Goal: Find specific page/section: Find specific page/section

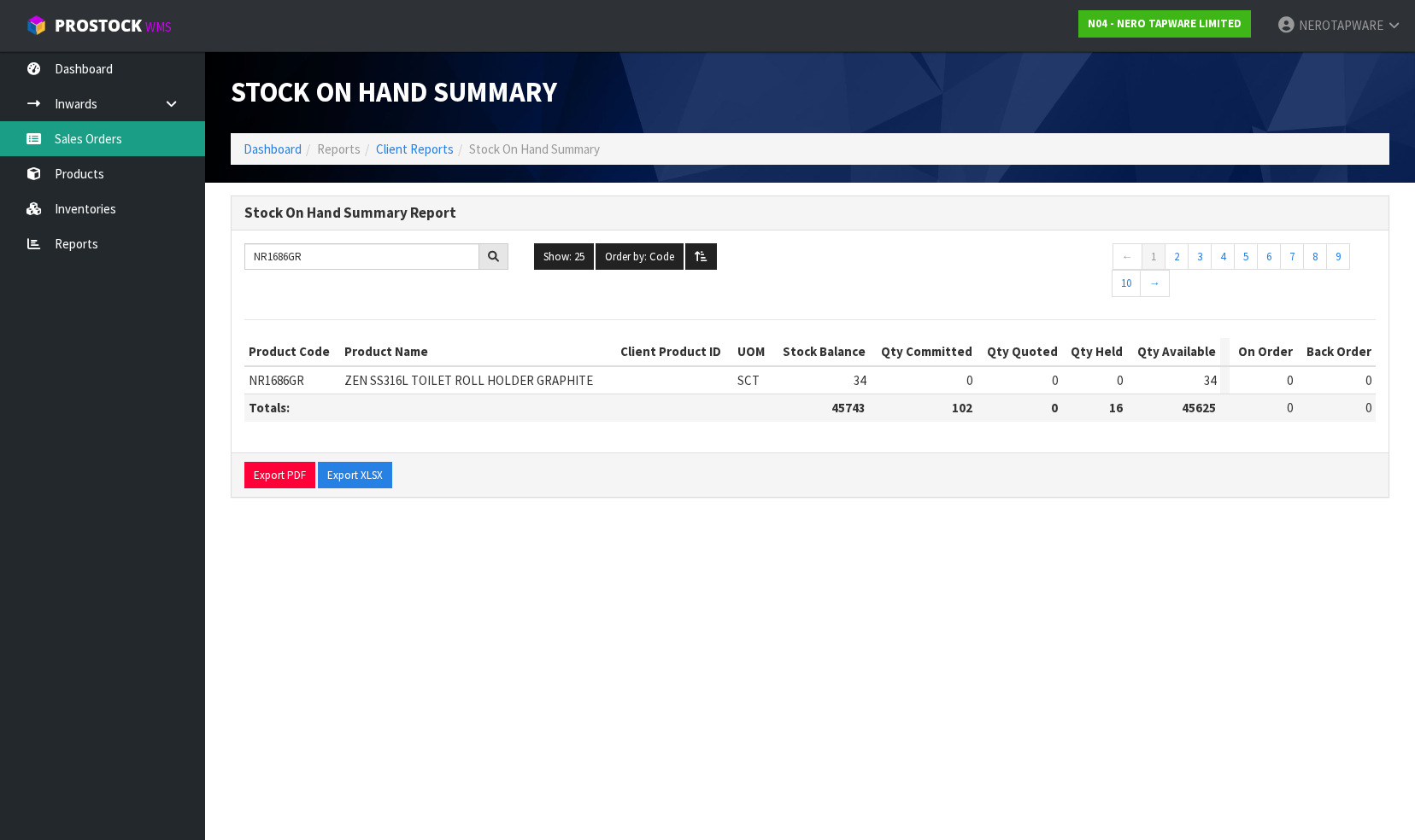
click at [59, 123] on link "Sales Orders" at bounding box center [102, 139] width 205 height 35
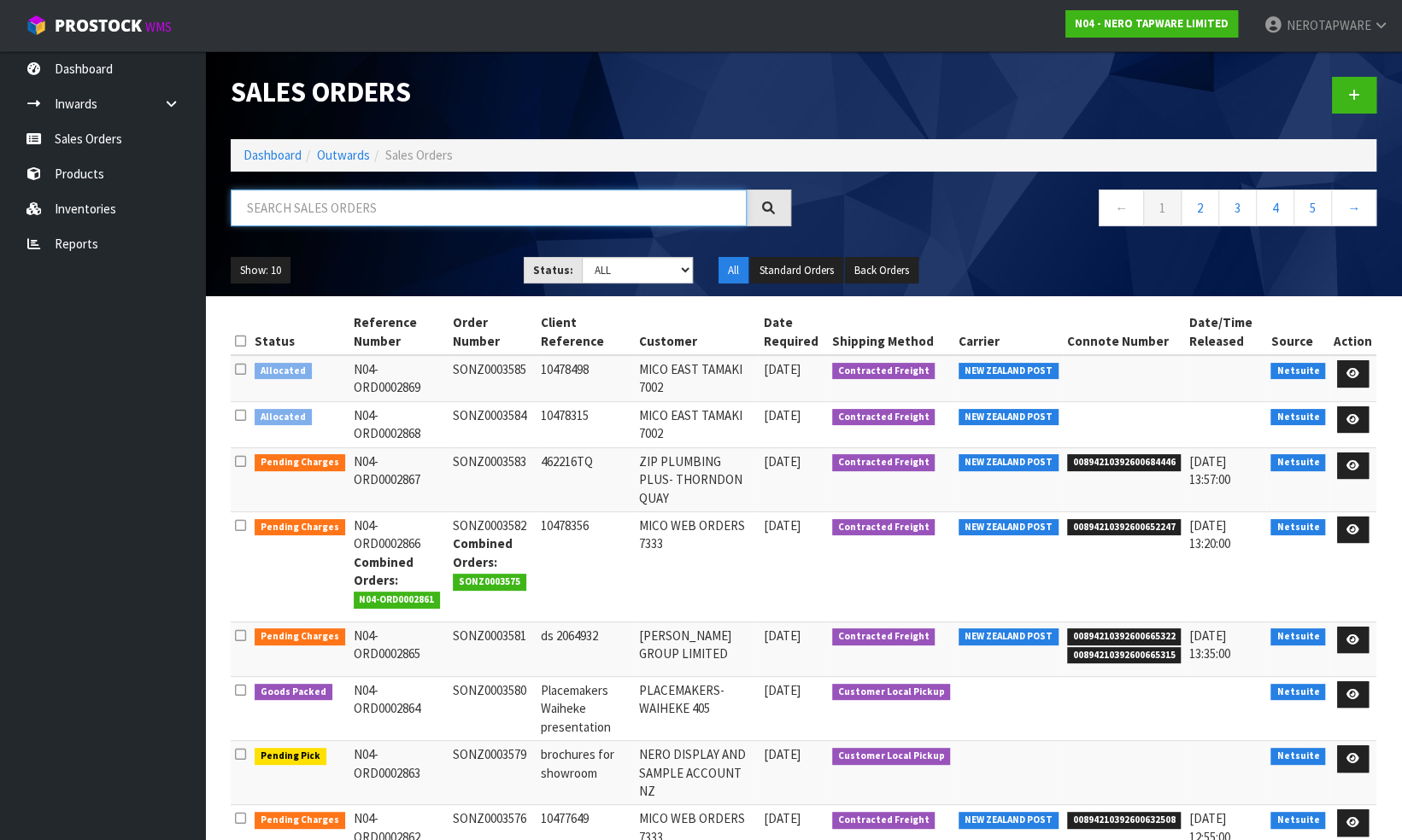
click at [414, 208] on input "text" at bounding box center [488, 208] width 516 height 37
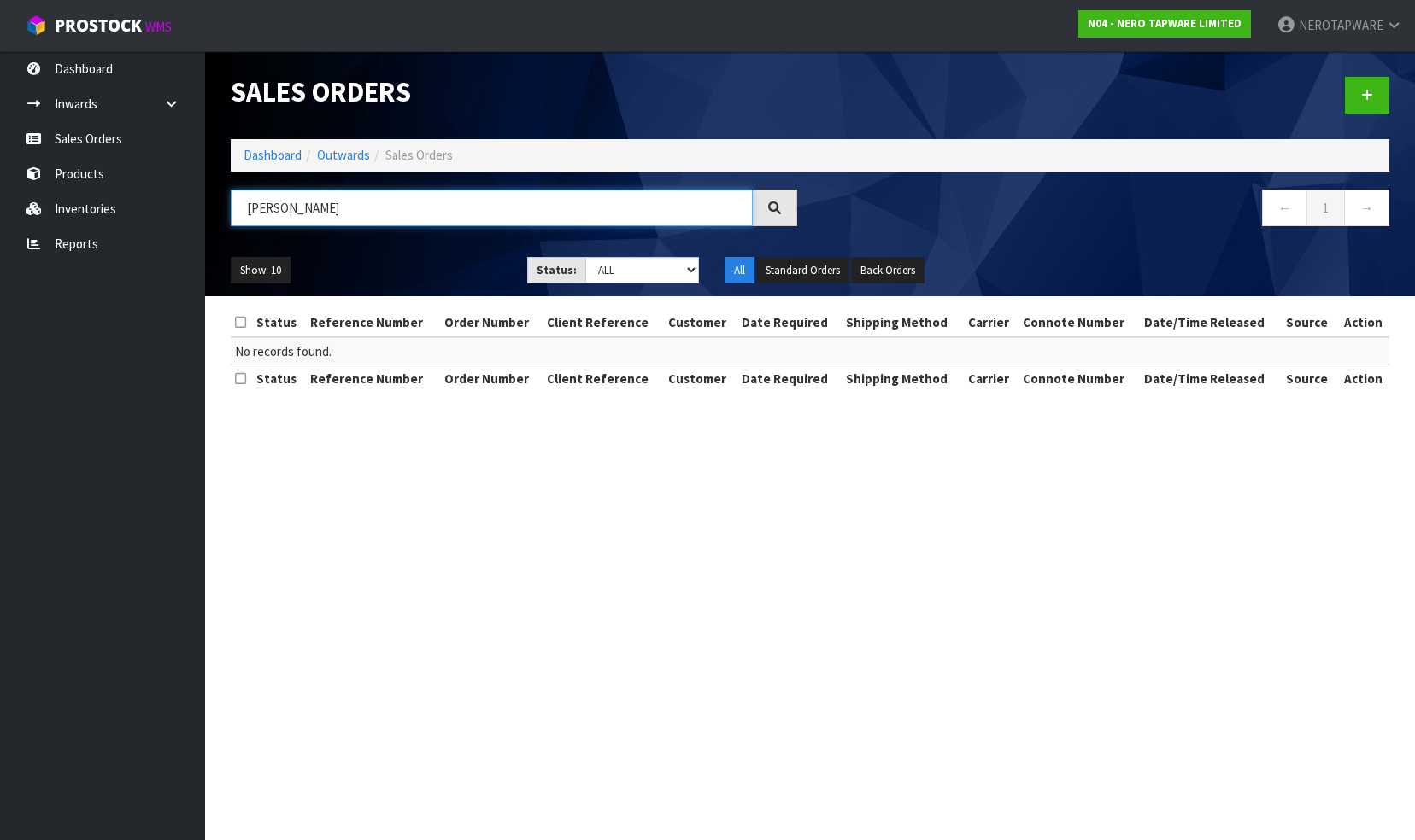
type input "J"
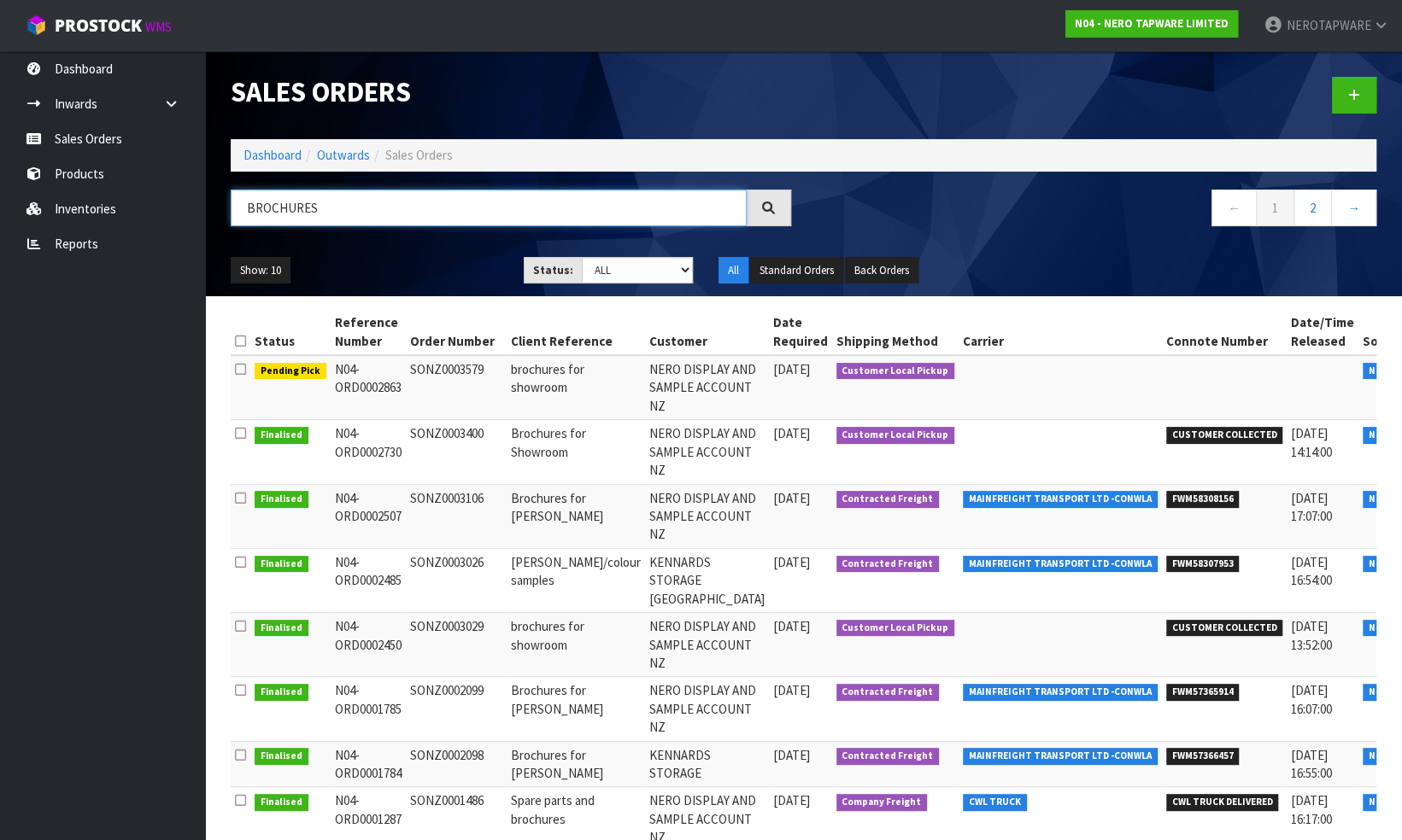
type input "BROCHURES"
click at [443, 497] on td "SONZ0003106" at bounding box center [456, 516] width 101 height 64
copy td "SONZ0003106"
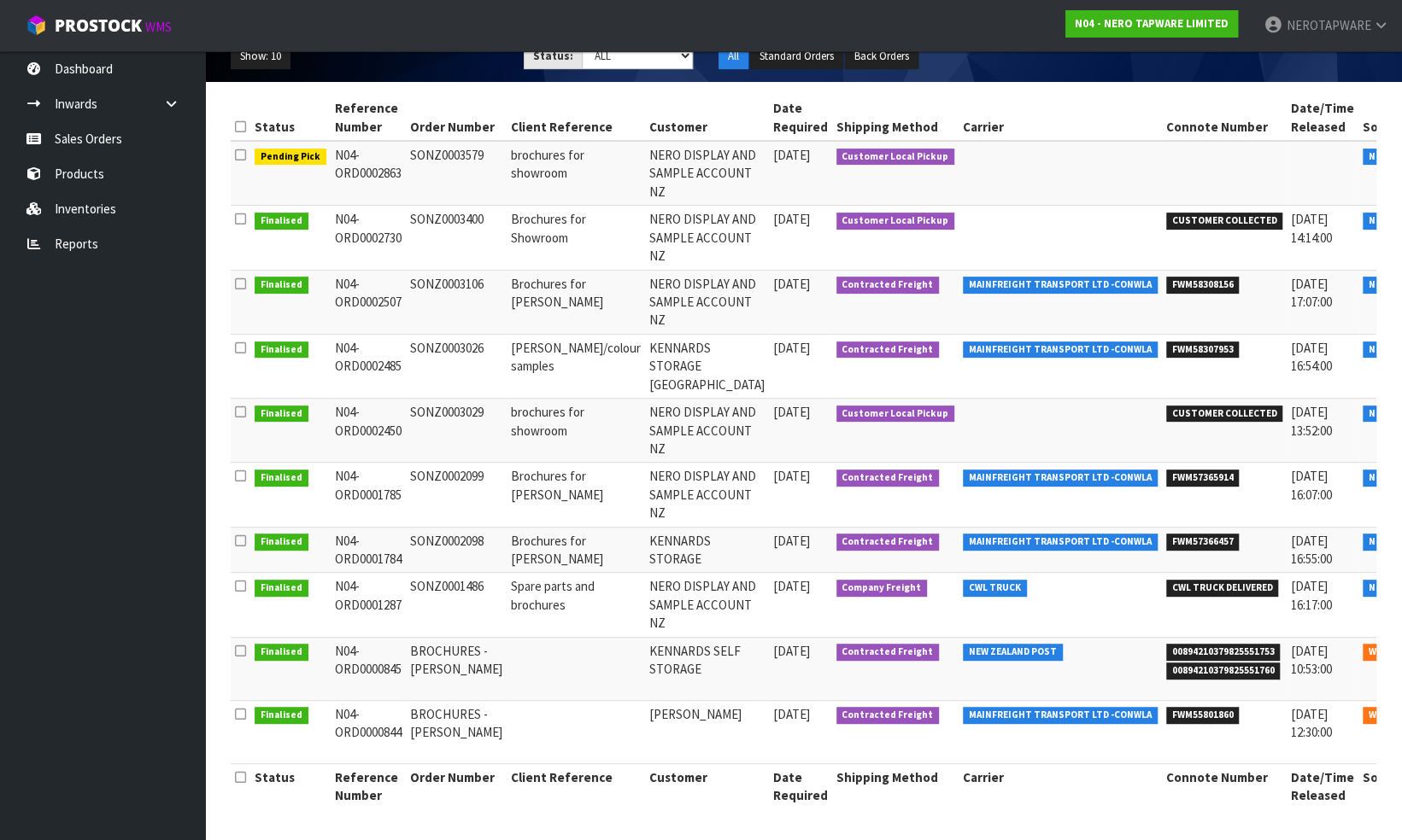
scroll to position [226, 0]
click at [442, 545] on td "SONZ0002098" at bounding box center [456, 550] width 101 height 46
copy td "SONZ0002098"
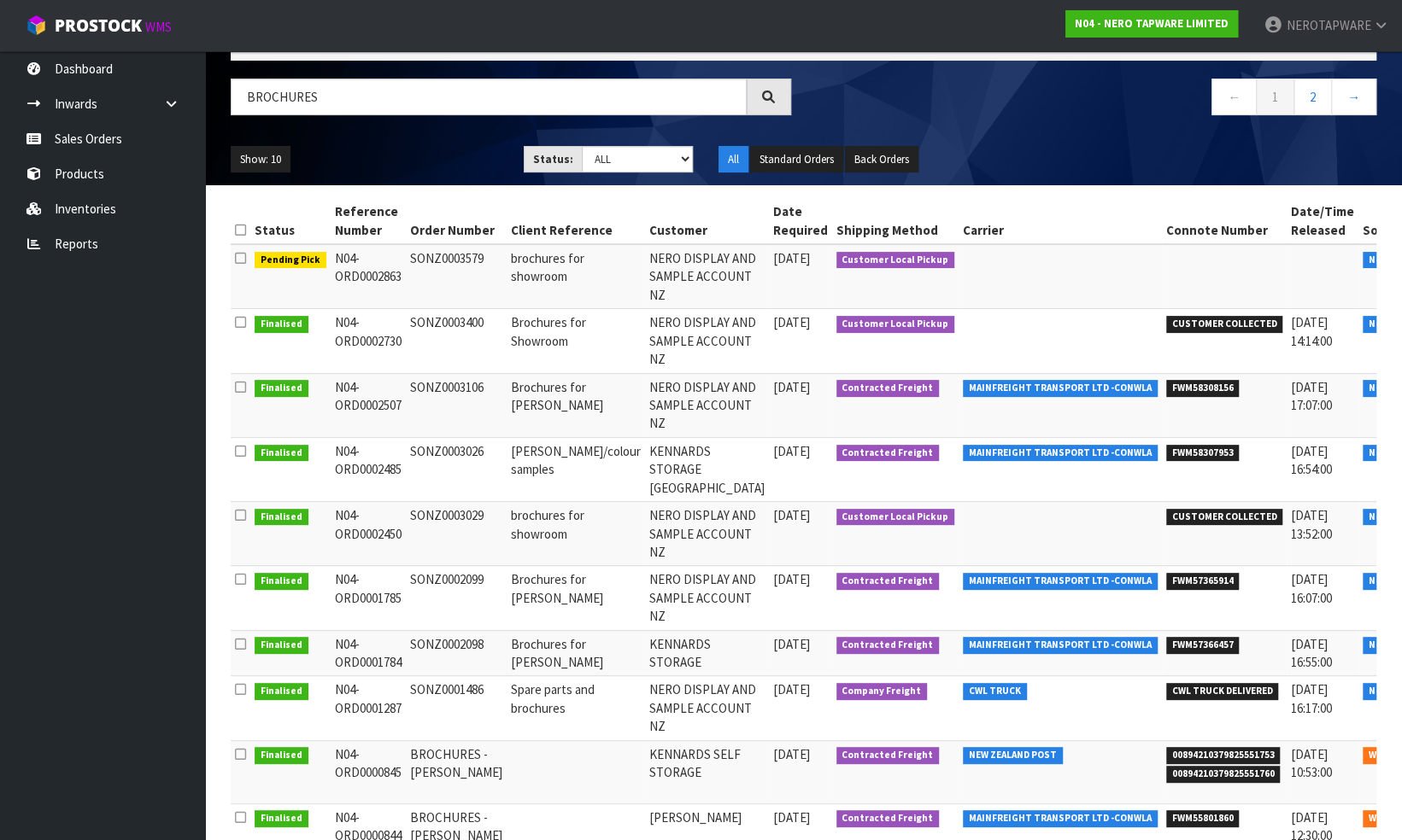
scroll to position [0, 0]
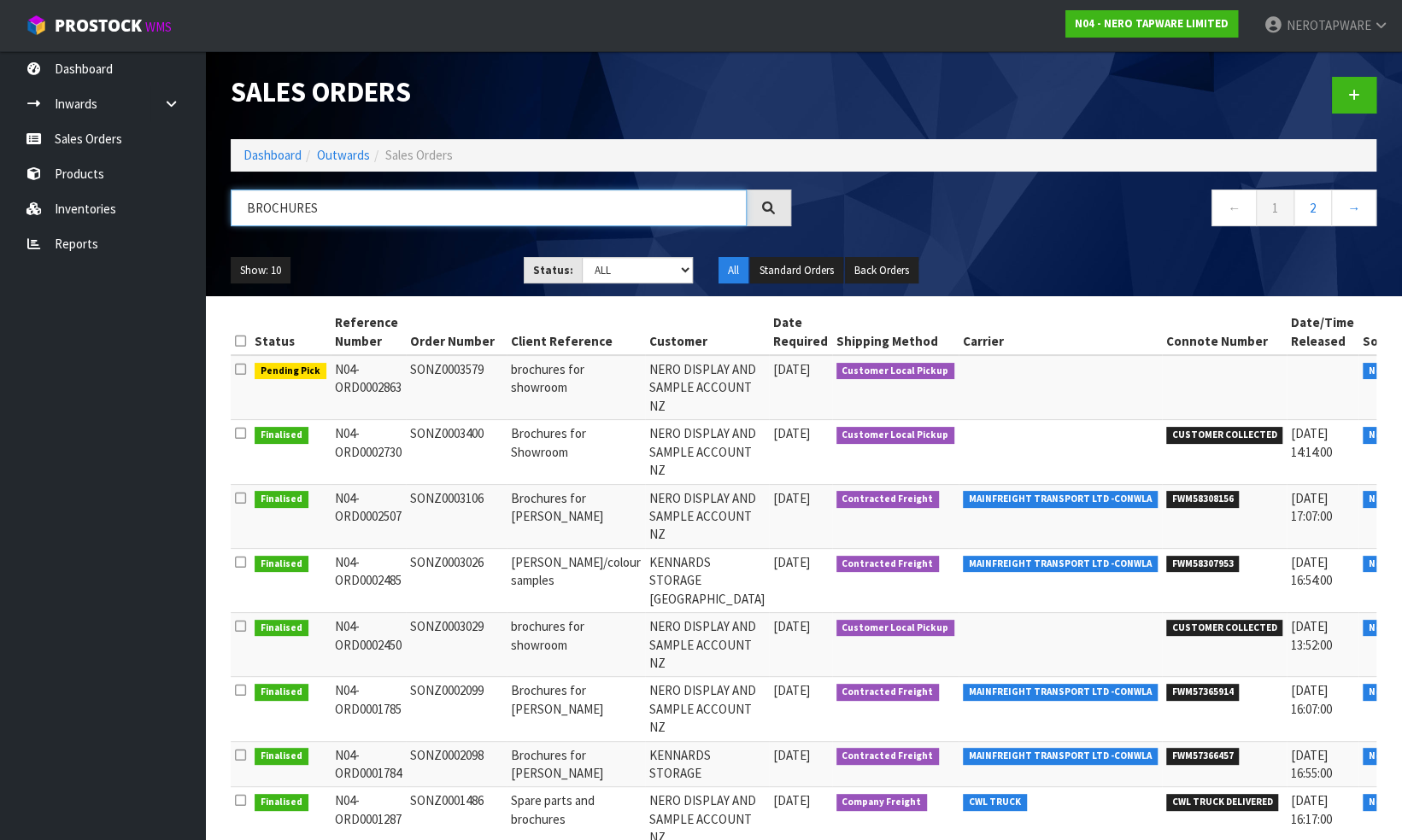
drag, startPoint x: 325, startPoint y: 209, endPoint x: 221, endPoint y: 202, distance: 104.2
click at [221, 202] on div "BROCHURES" at bounding box center [510, 215] width 586 height 50
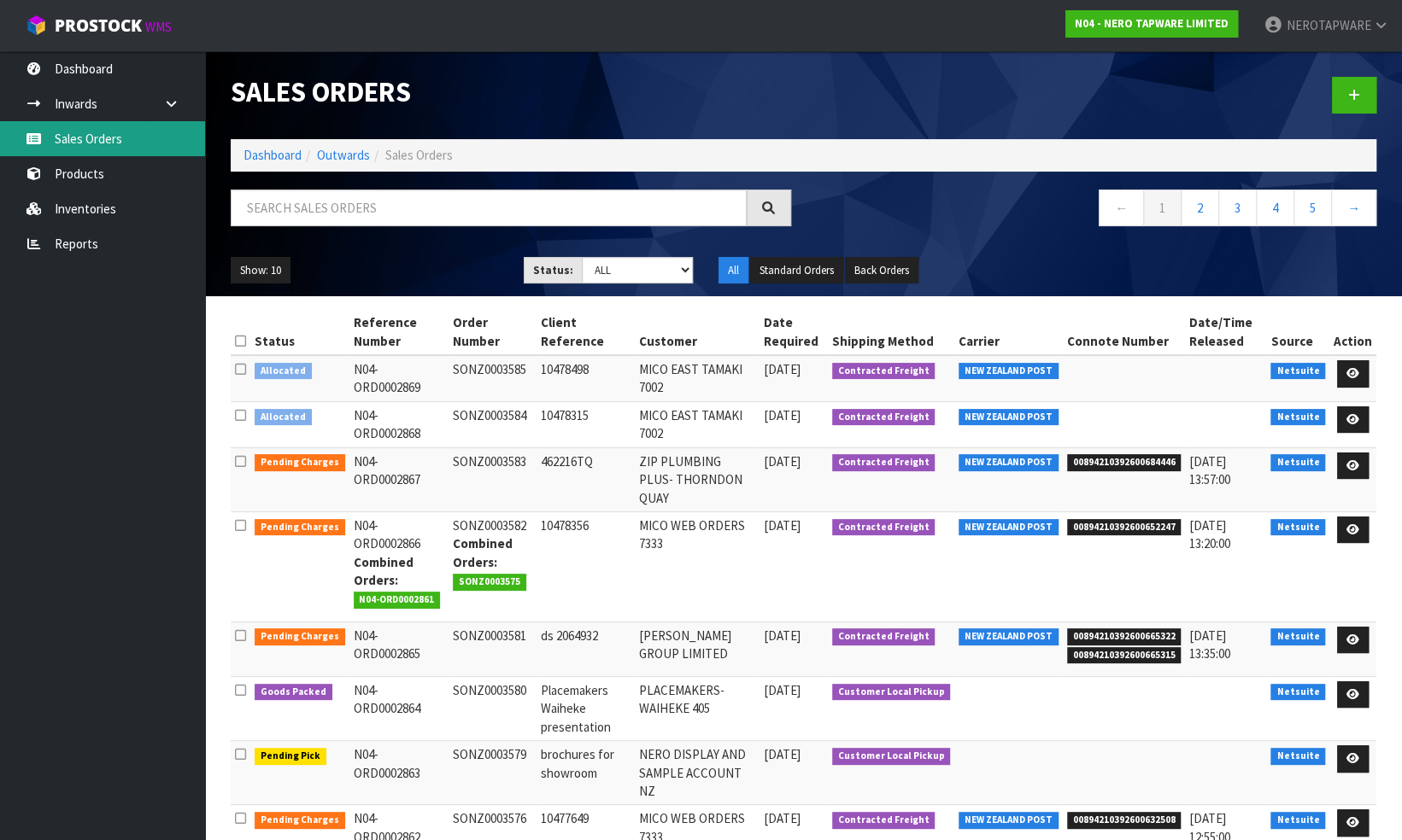
click at [92, 133] on link "Sales Orders" at bounding box center [102, 139] width 205 height 35
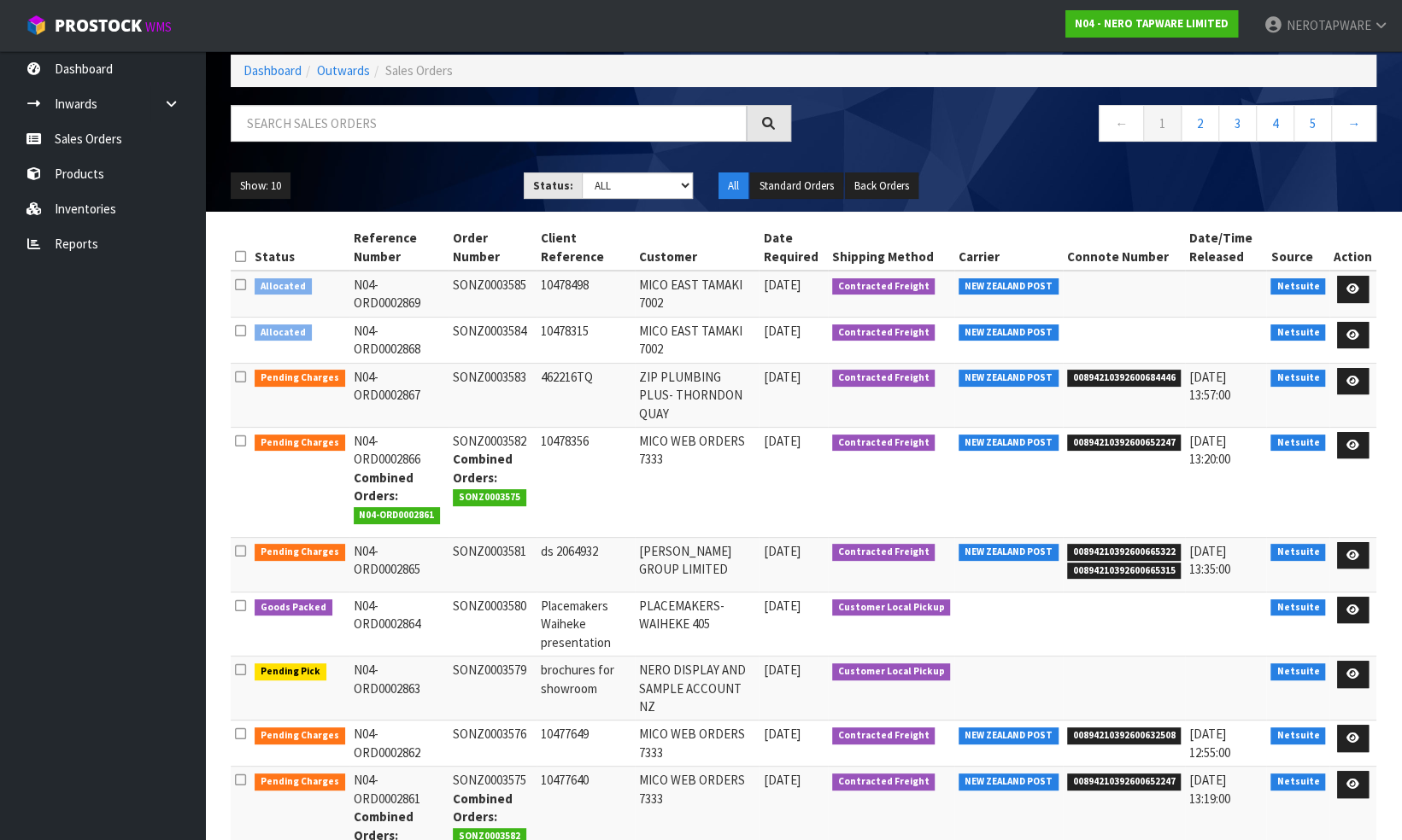
scroll to position [85, 0]
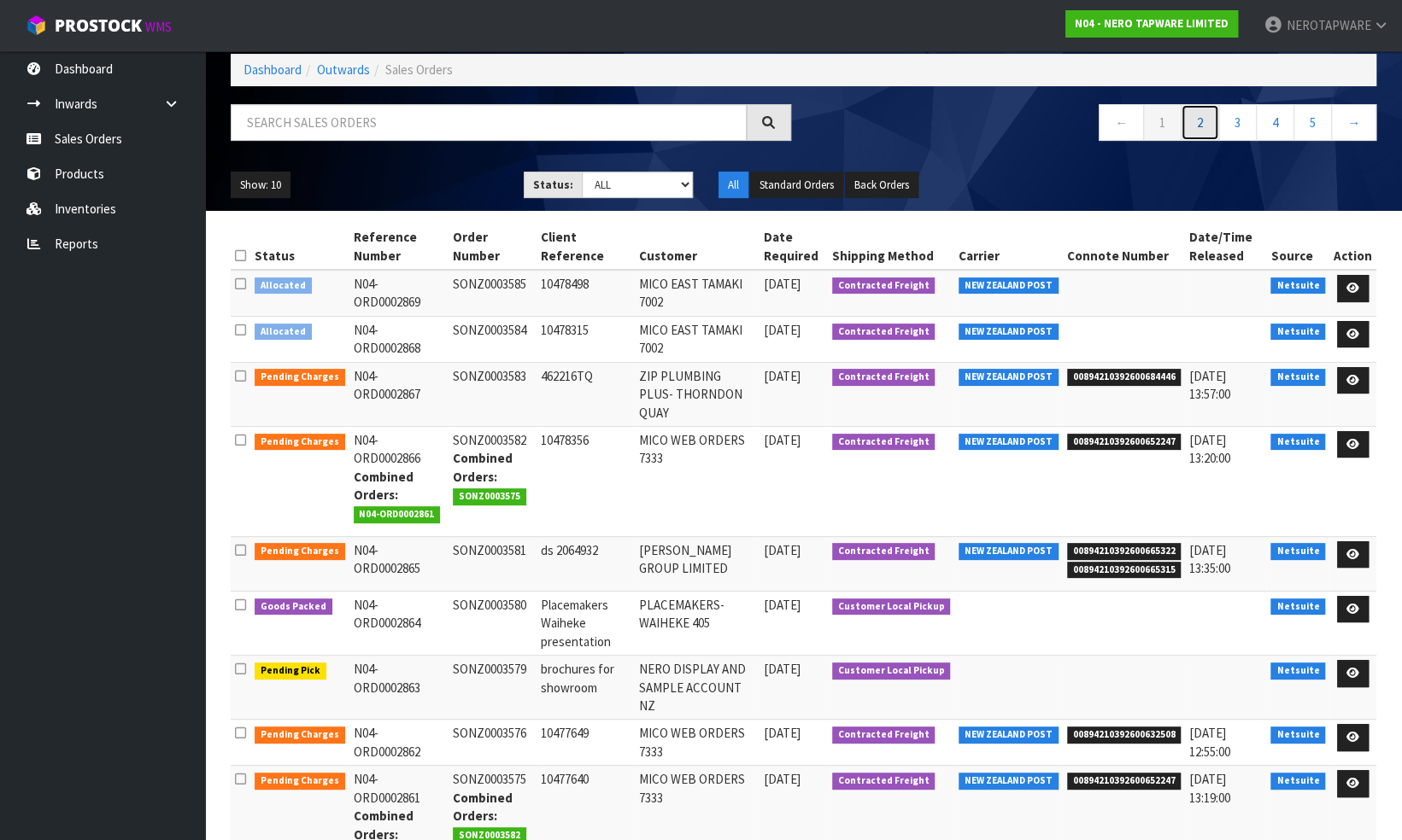
click at [1199, 127] on link "2" at bounding box center [1200, 122] width 39 height 37
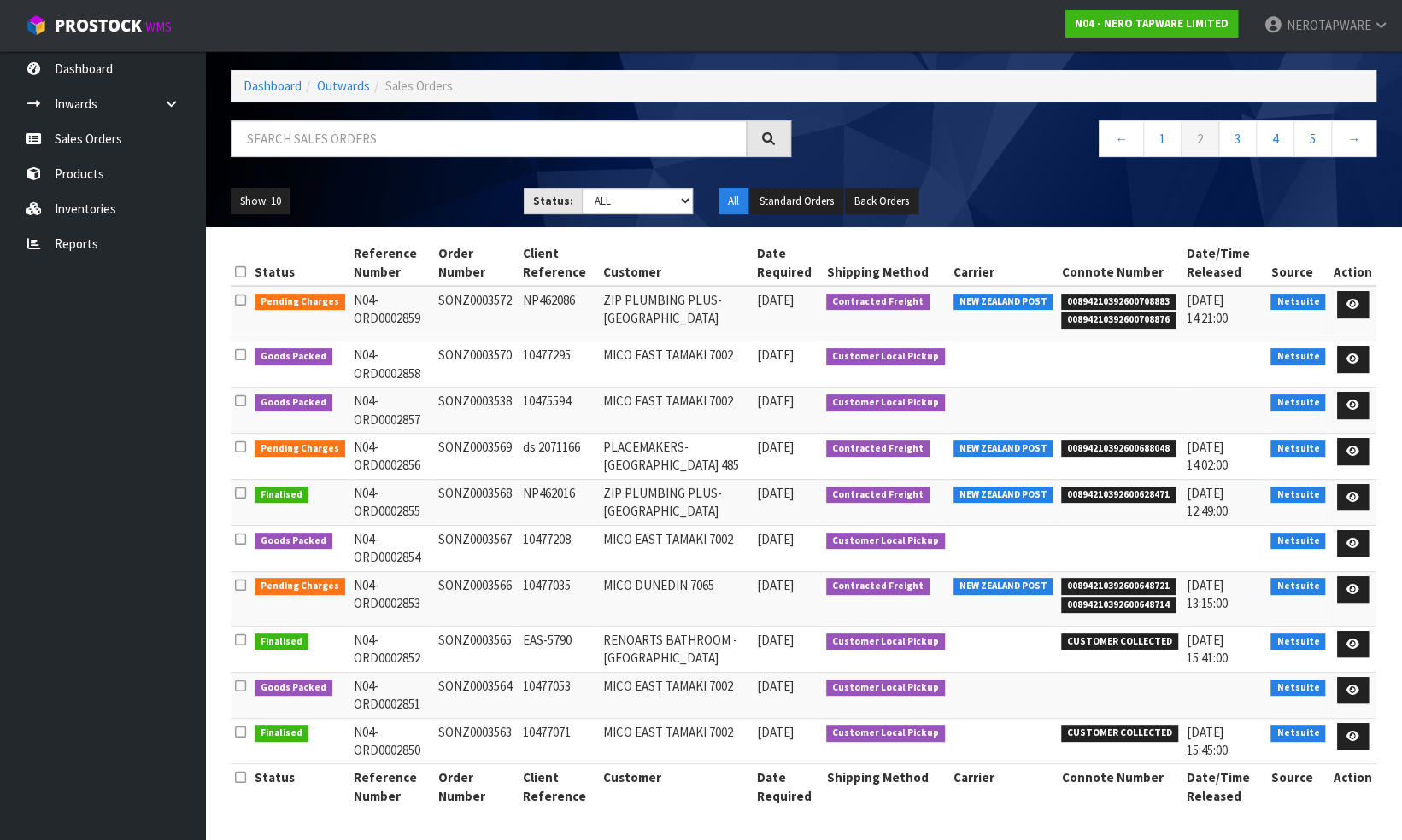
scroll to position [65, 0]
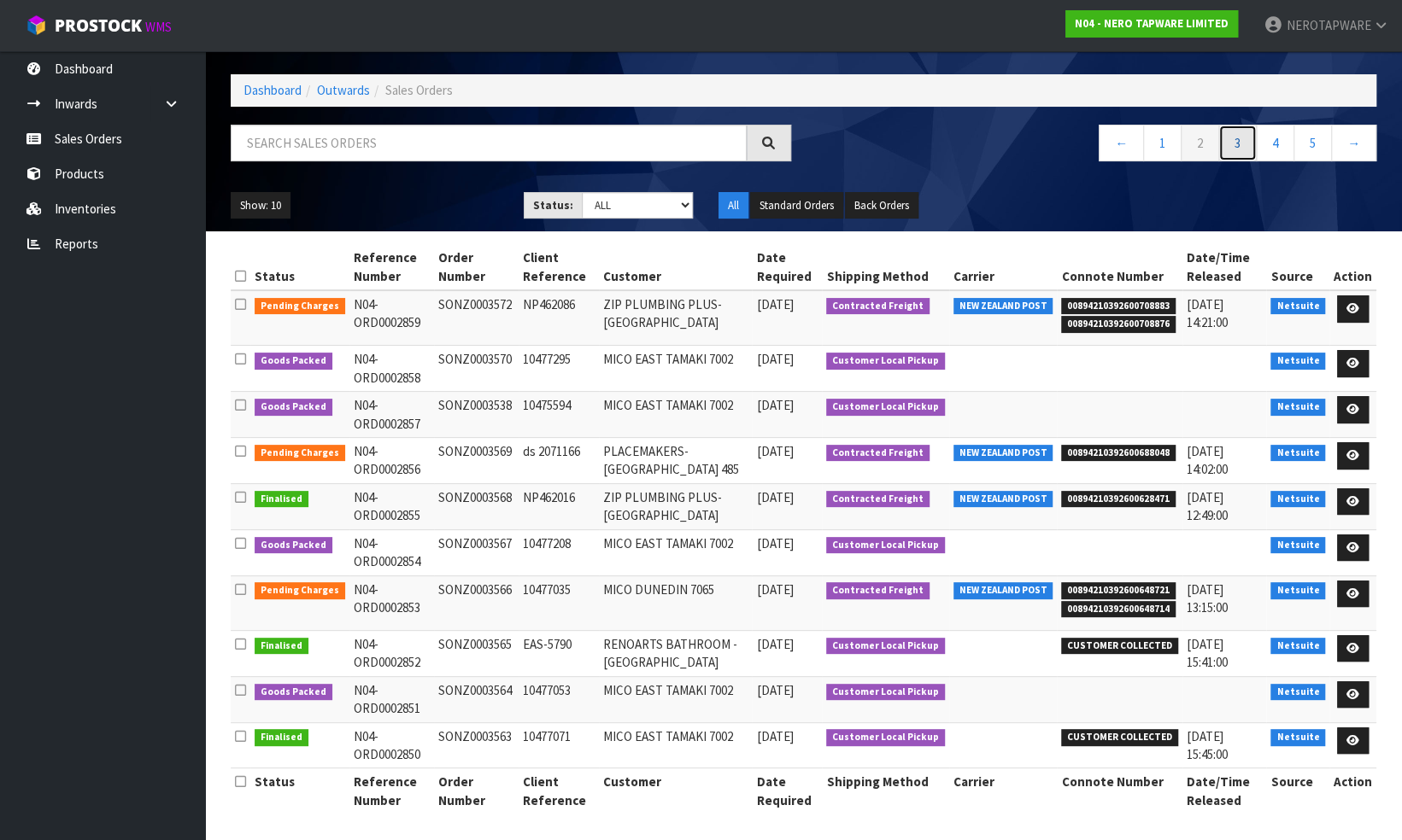
click at [1245, 140] on link "3" at bounding box center [1238, 143] width 39 height 37
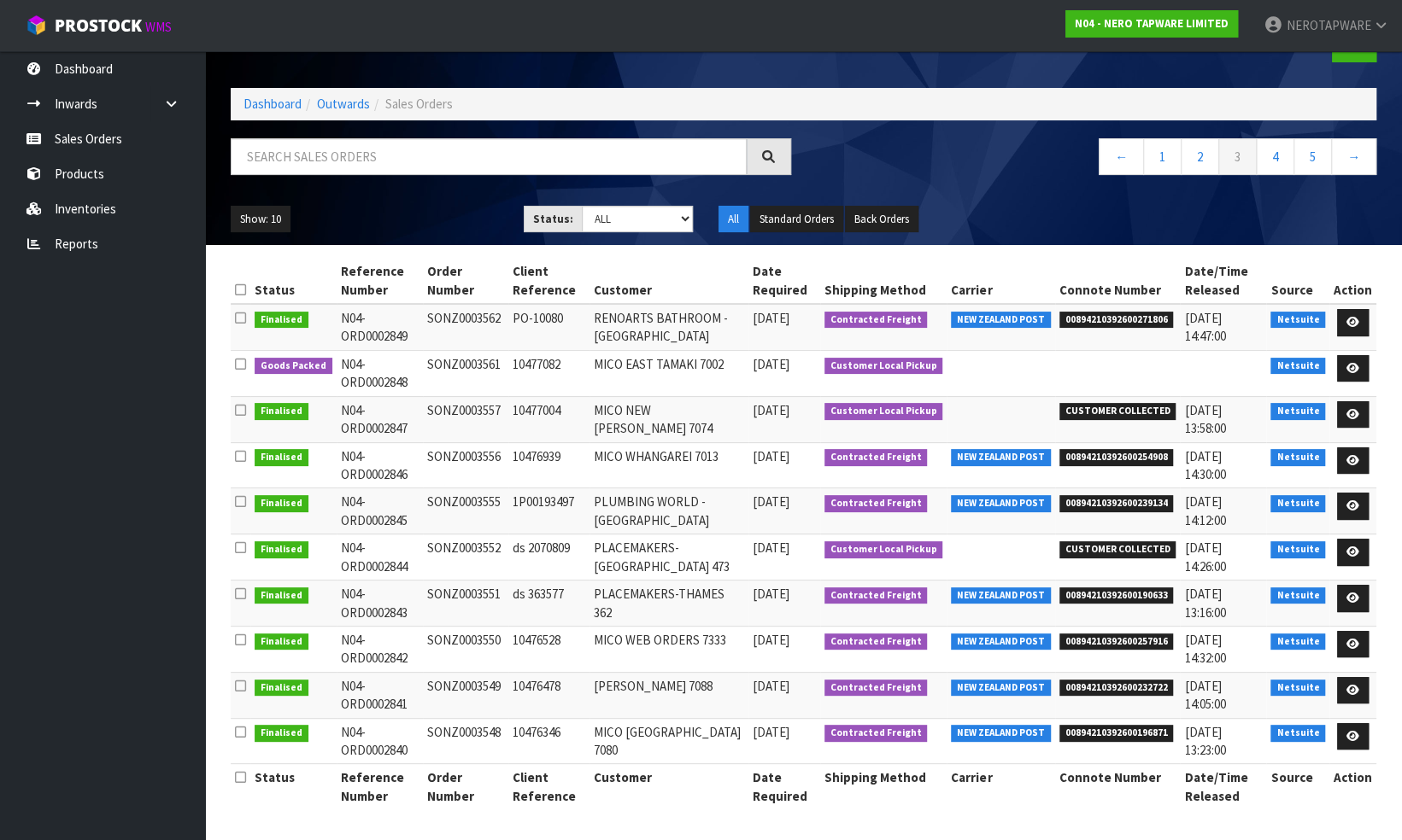
scroll to position [47, 0]
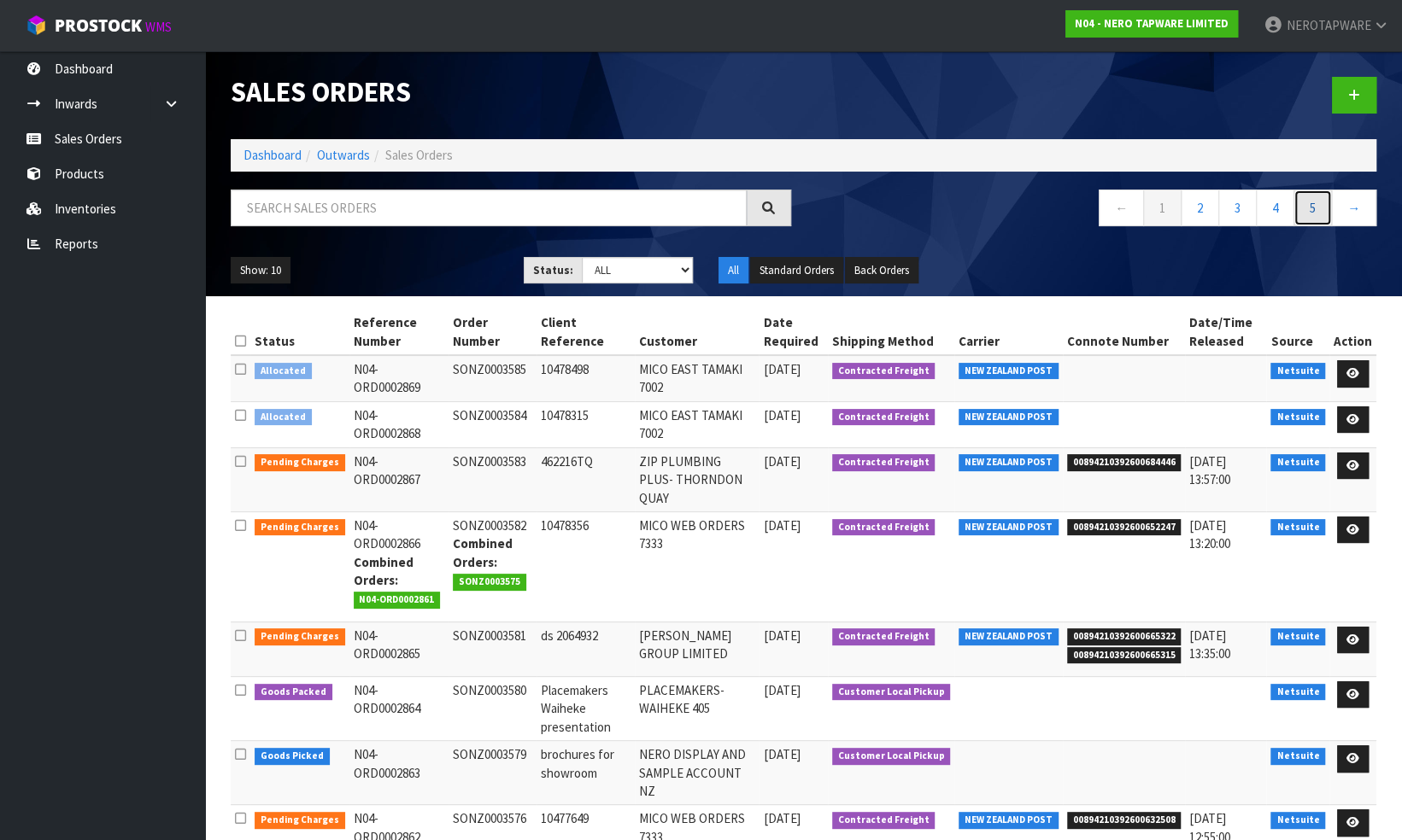
click at [1307, 207] on link "5" at bounding box center [1312, 208] width 39 height 37
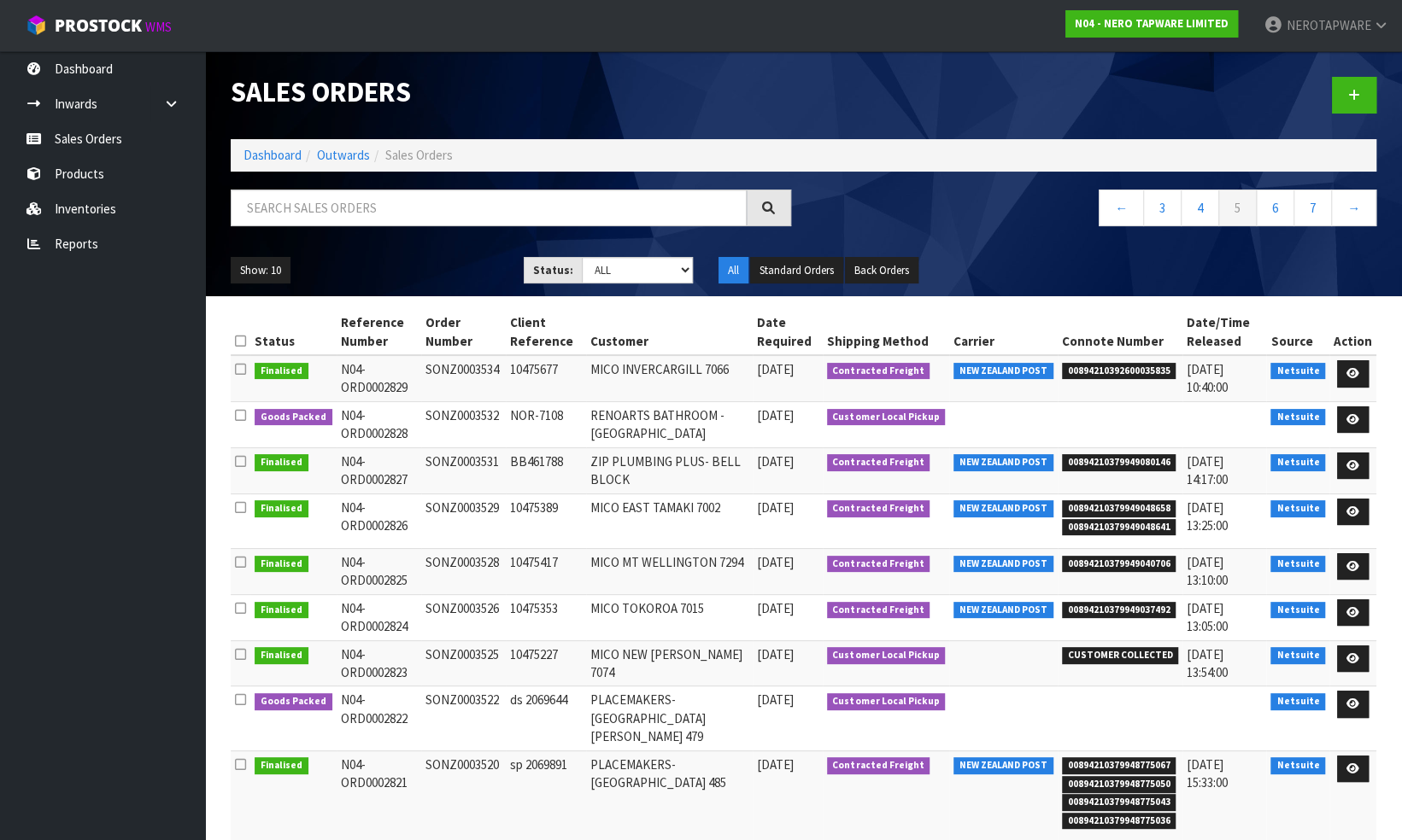
click at [1111, 364] on span "00894210392600035835" at bounding box center [1118, 371] width 115 height 17
copy span "00894210392600035835"
click at [477, 409] on td "SONZ0003532" at bounding box center [464, 424] width 84 height 46
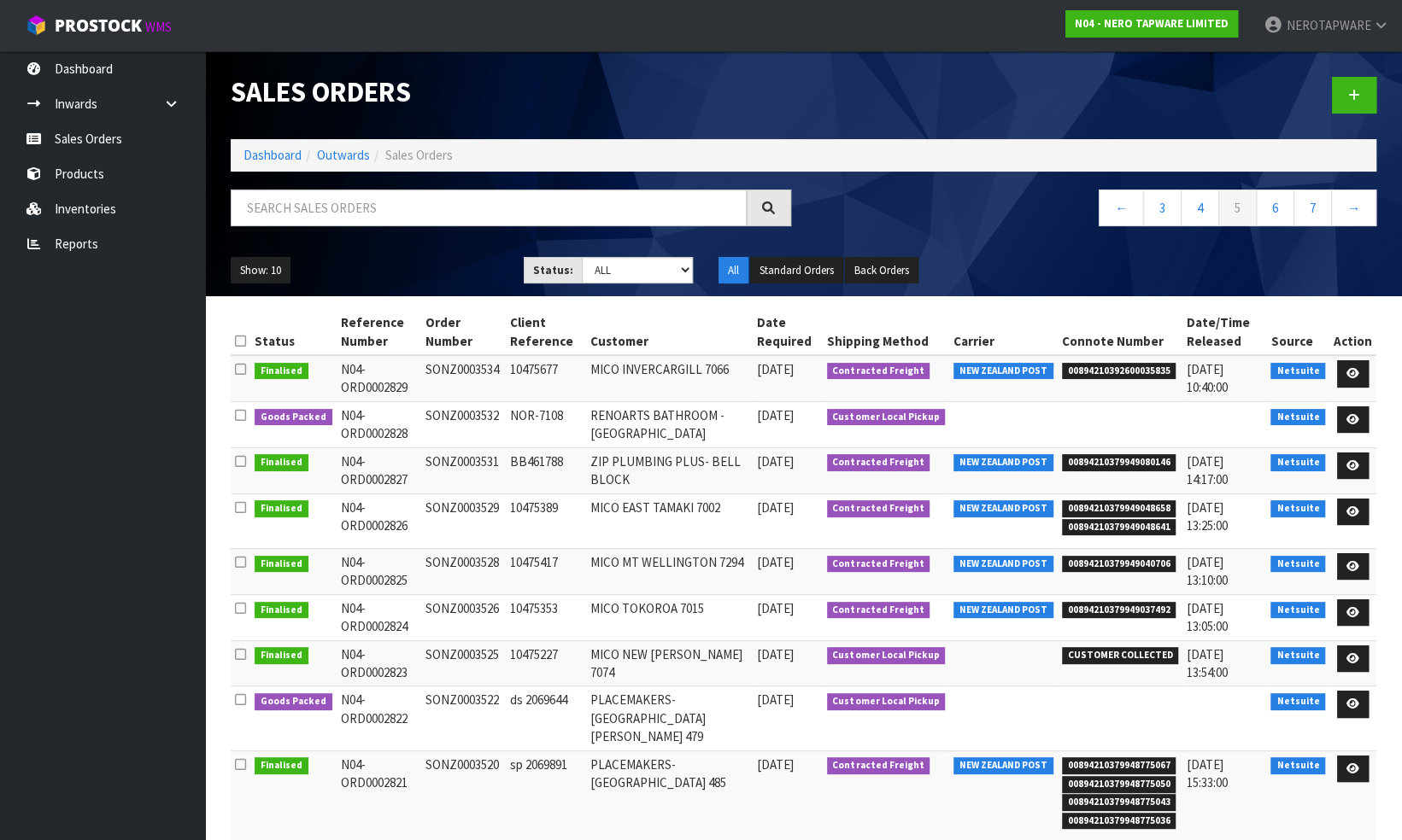
copy td "SONZ0003532"
click at [453, 700] on td "SONZ0003522" at bounding box center [464, 719] width 84 height 64
copy td "SONZ0003522"
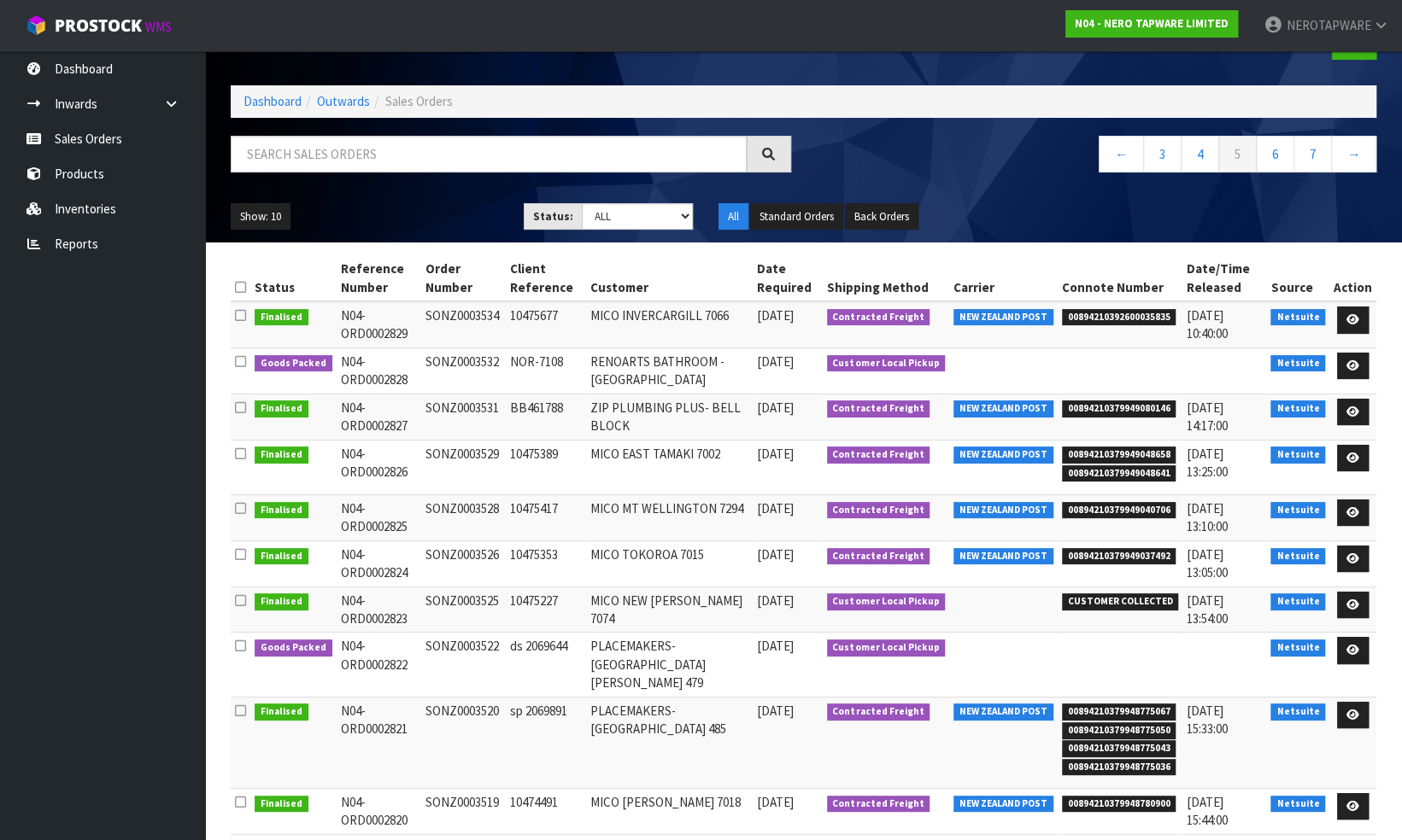
scroll to position [102, 0]
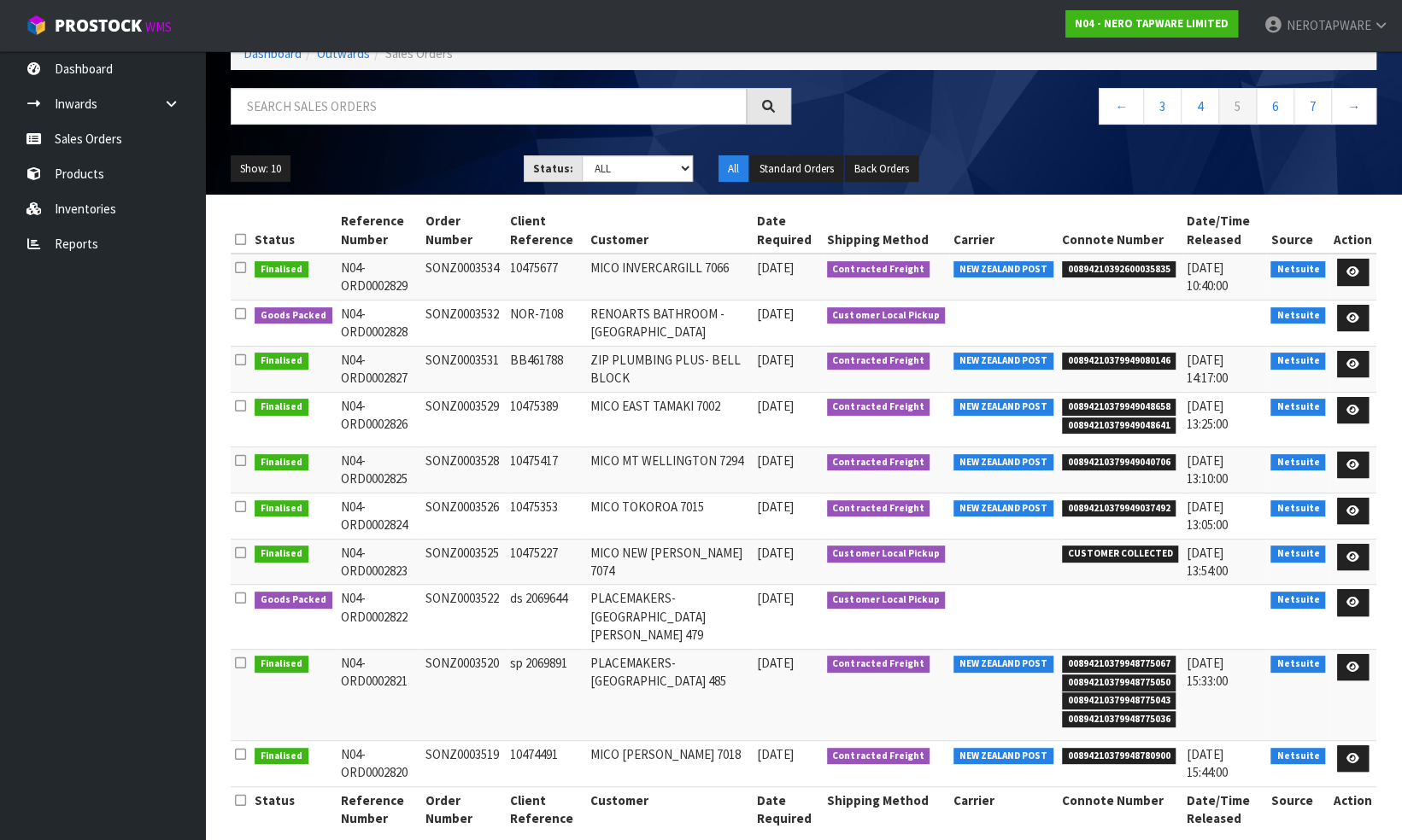
click at [981, 574] on td at bounding box center [1004, 562] width 108 height 46
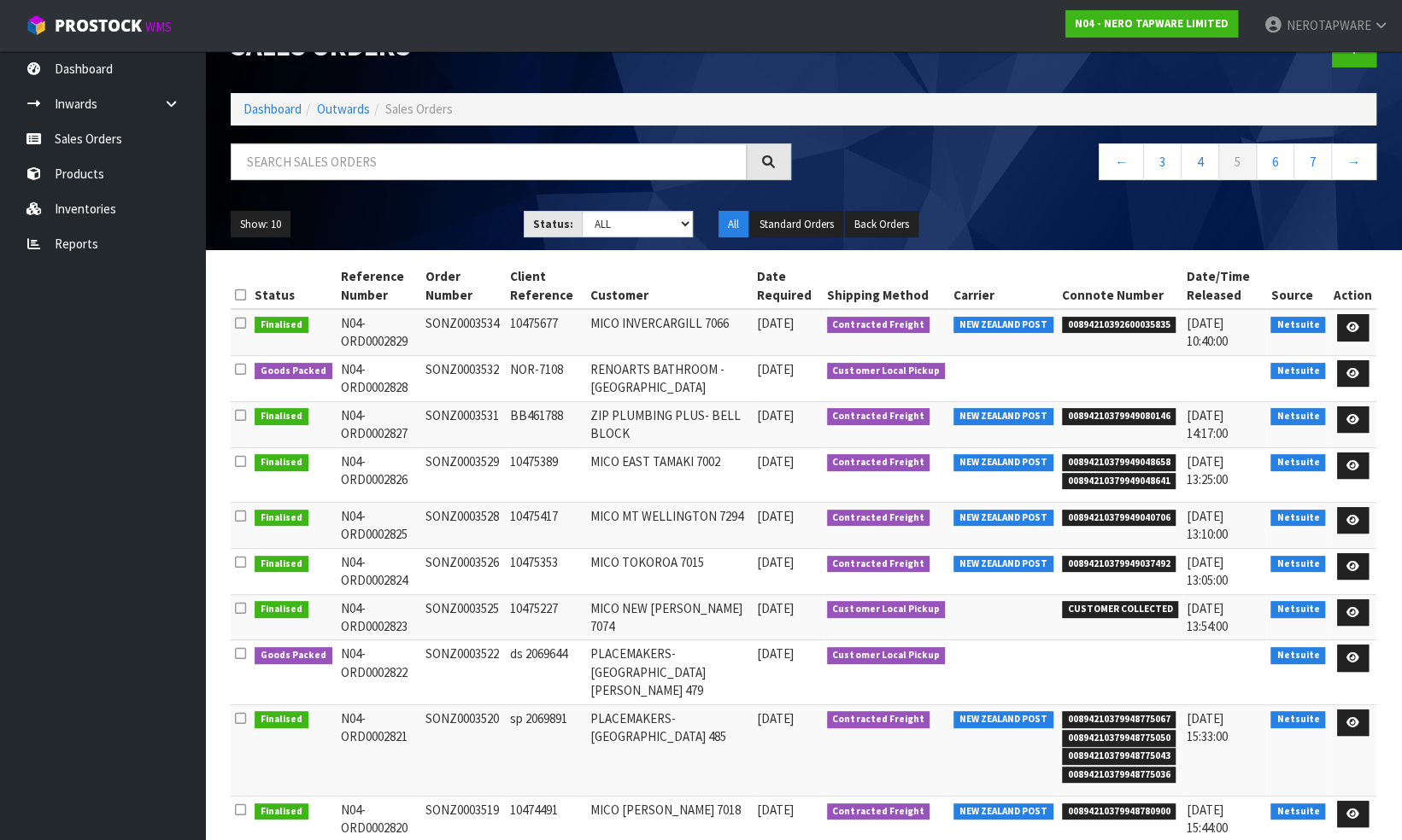
scroll to position [0, 0]
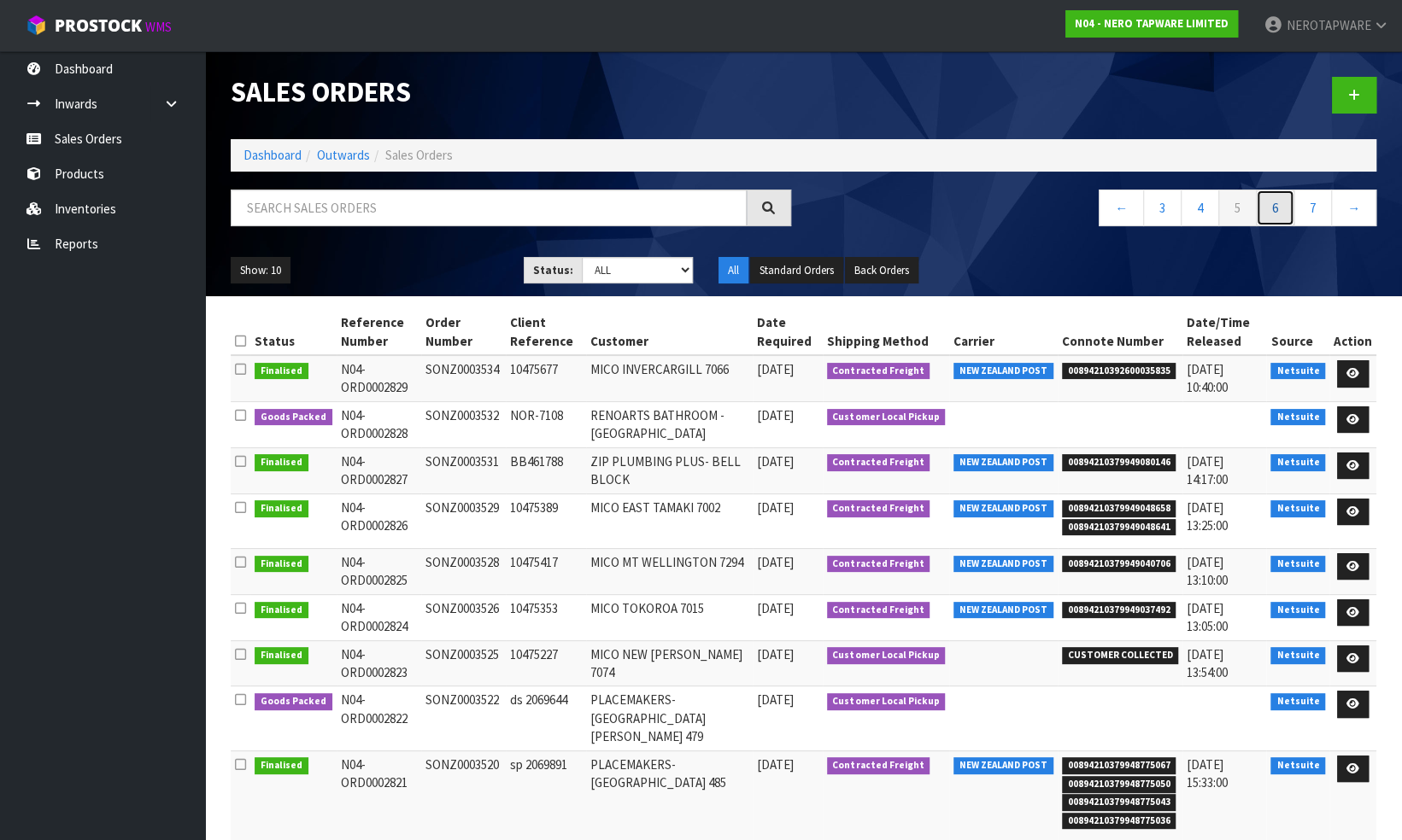
click at [1268, 209] on link "6" at bounding box center [1275, 208] width 39 height 37
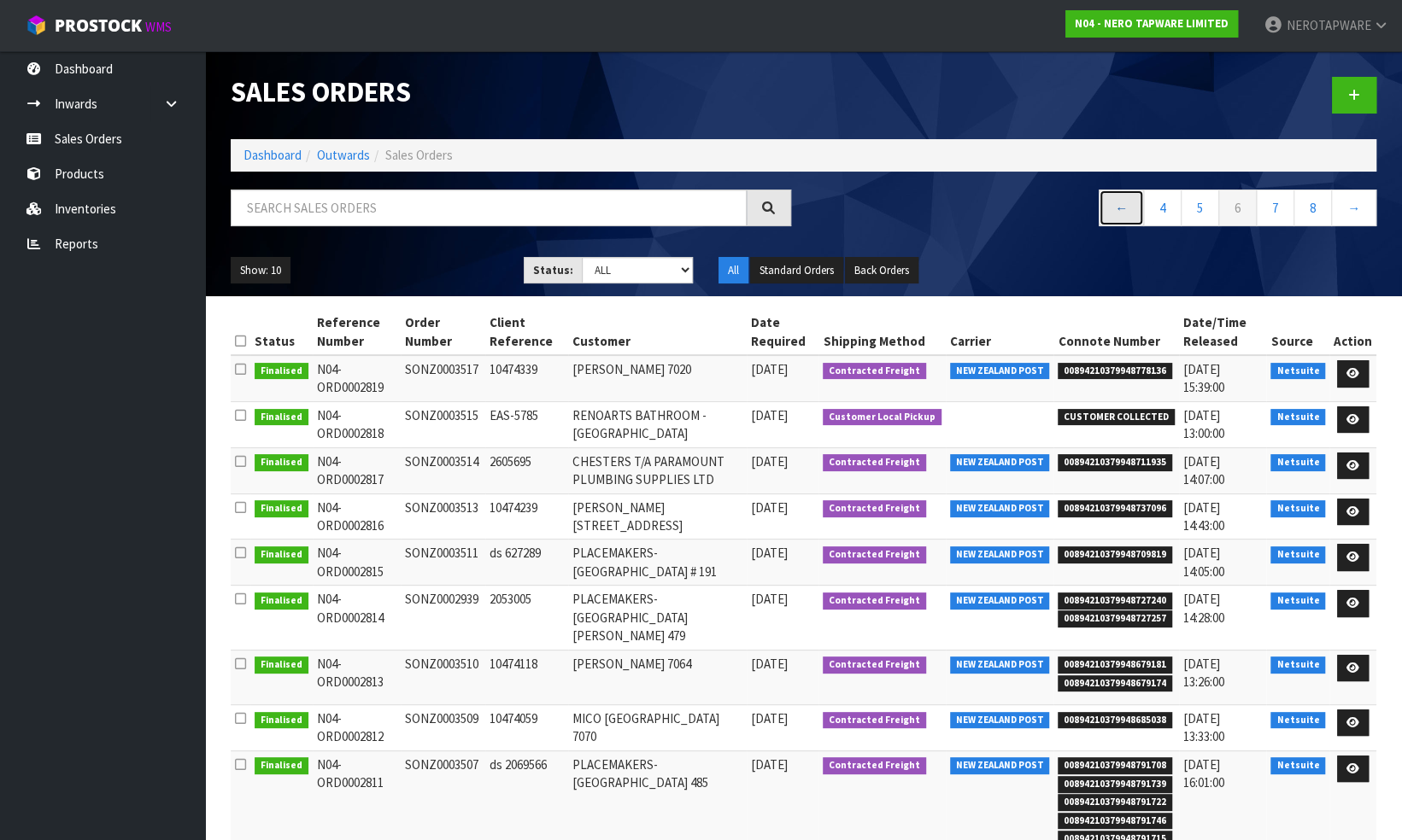
click at [1126, 209] on link "←" at bounding box center [1120, 208] width 45 height 37
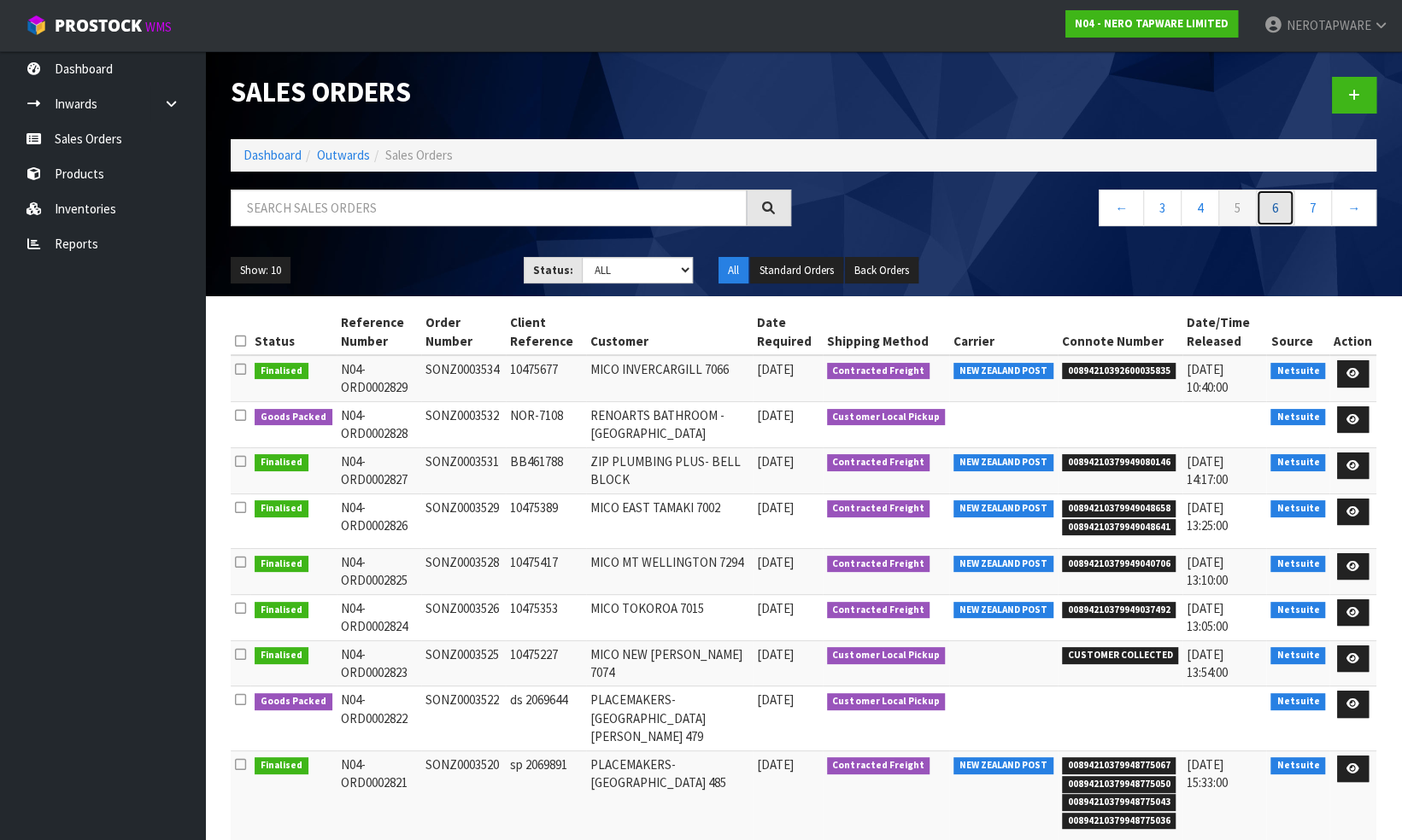
click at [1279, 206] on link "6" at bounding box center [1275, 208] width 39 height 37
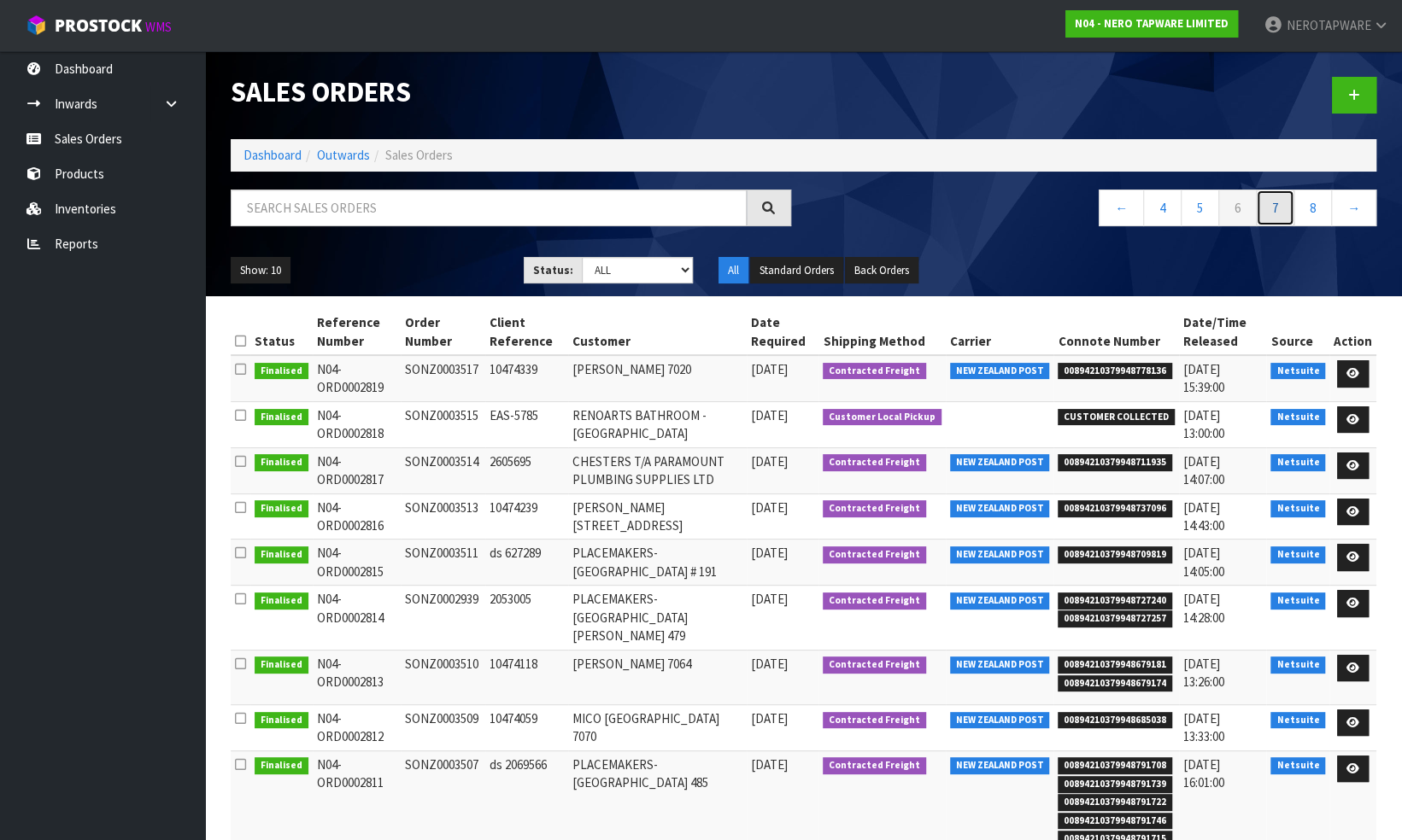
click at [1280, 214] on link "7" at bounding box center [1275, 208] width 39 height 37
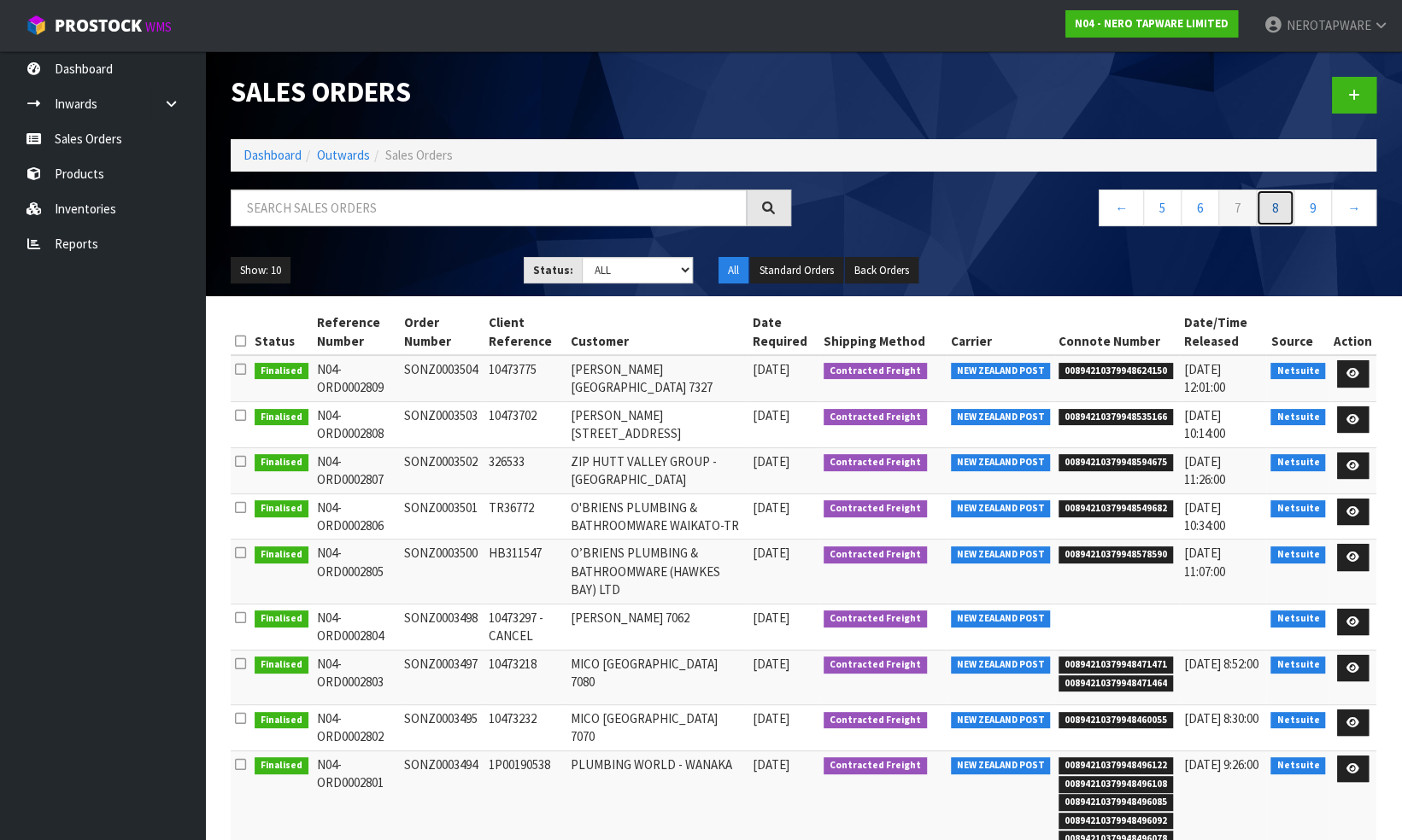
drag, startPoint x: 1275, startPoint y: 205, endPoint x: 1251, endPoint y: 226, distance: 31.9
click at [1274, 205] on link "8" at bounding box center [1275, 208] width 39 height 37
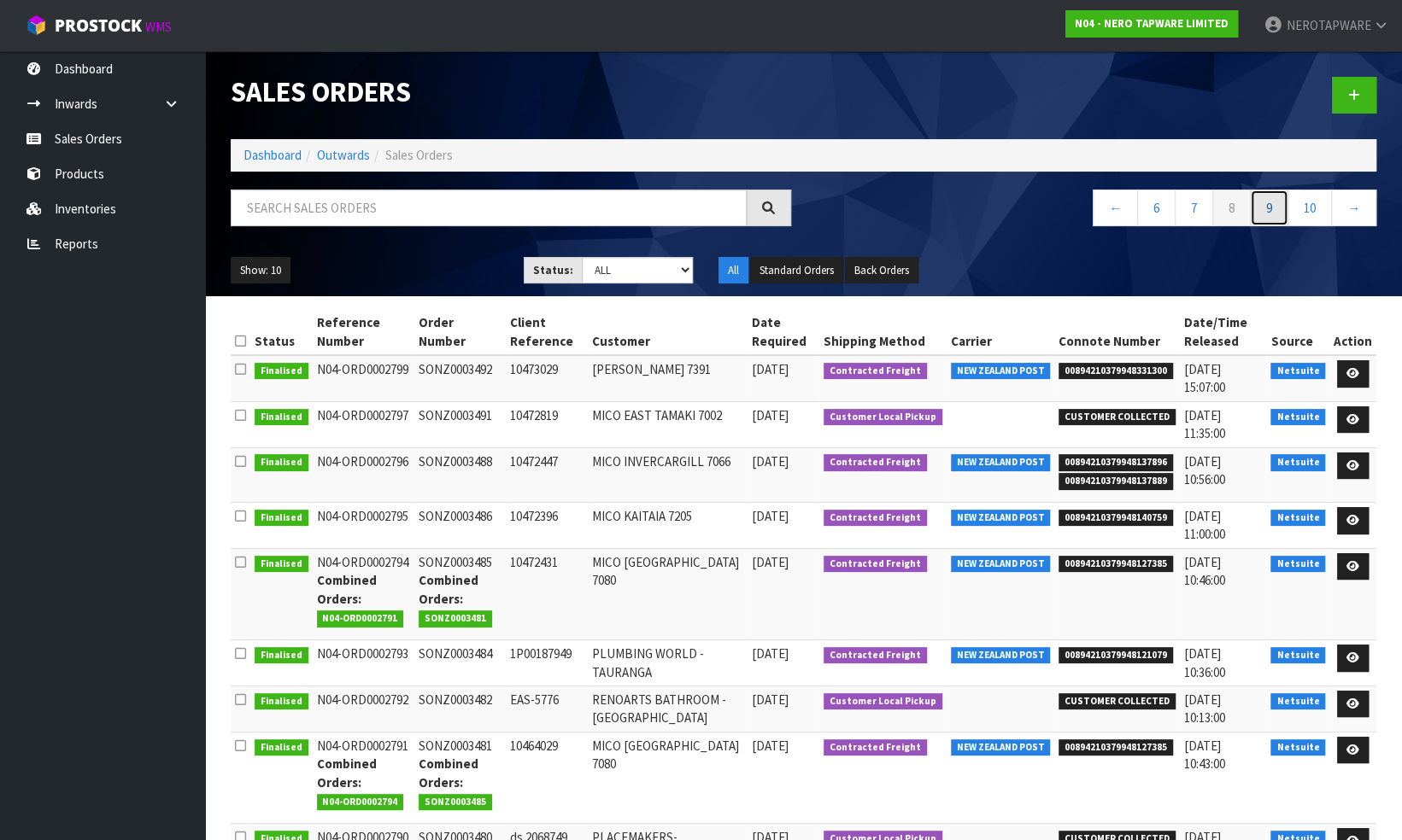
click at [1273, 207] on link "9" at bounding box center [1269, 208] width 39 height 37
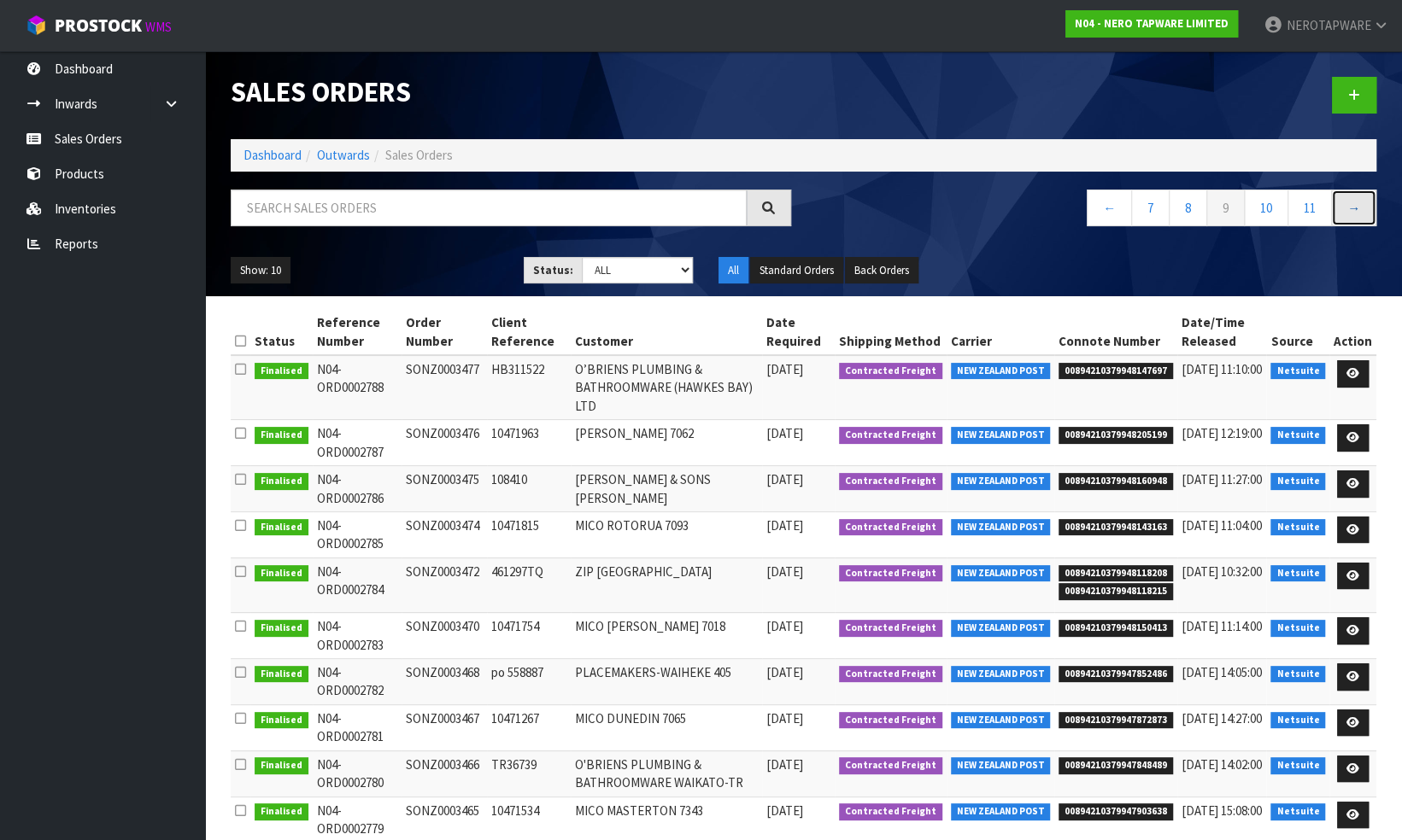
click at [1351, 205] on link "→" at bounding box center [1352, 208] width 45 height 37
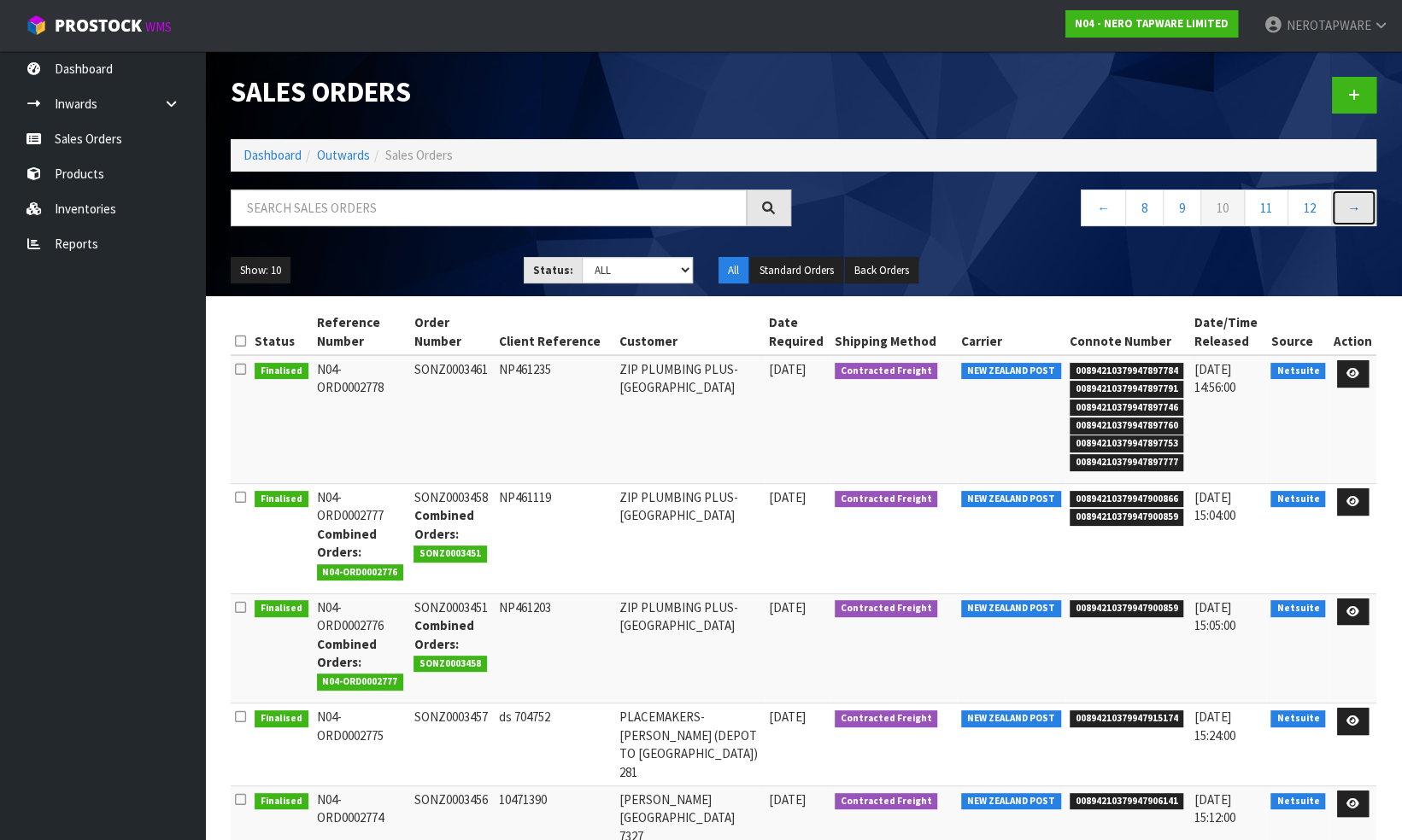
click at [1351, 205] on link "→" at bounding box center [1352, 208] width 45 height 37
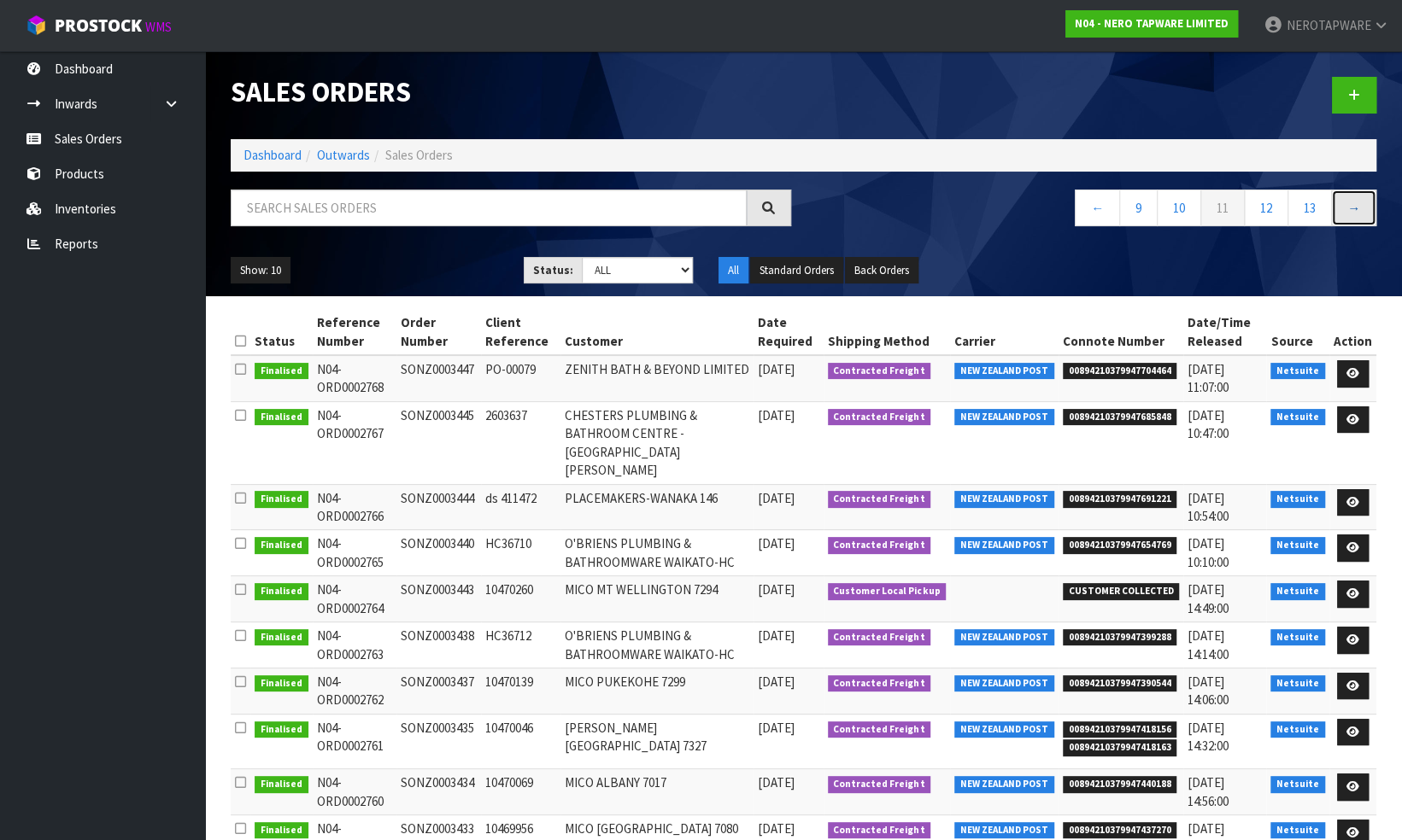
click at [1358, 200] on link "→" at bounding box center [1352, 208] width 45 height 37
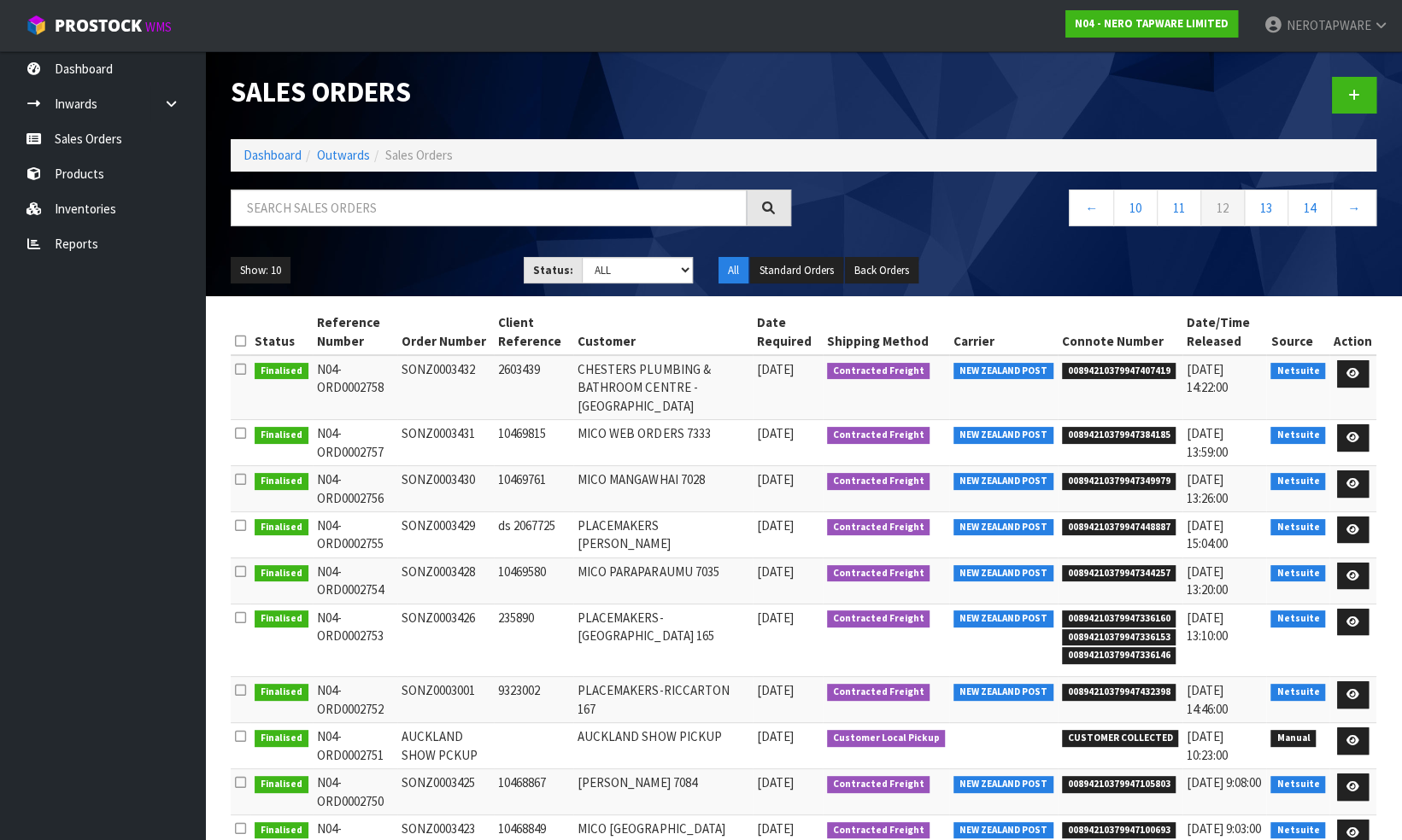
click at [1140, 364] on span "00894210379947407419" at bounding box center [1118, 371] width 115 height 17
copy span "00894210379947407419"
